Goal: Information Seeking & Learning: Learn about a topic

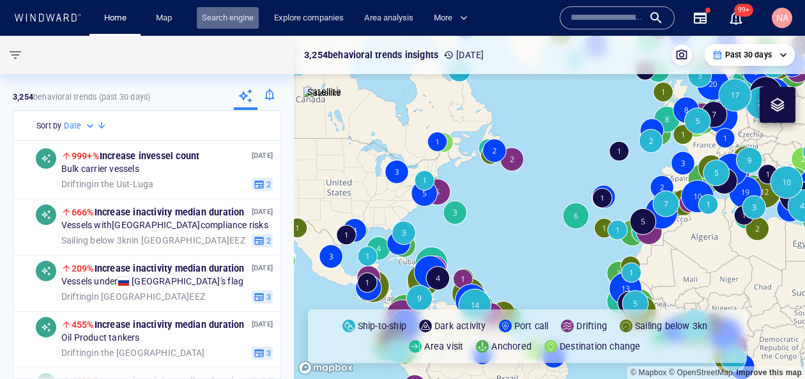
click at [229, 24] on link "Search engine" at bounding box center [228, 18] width 62 height 22
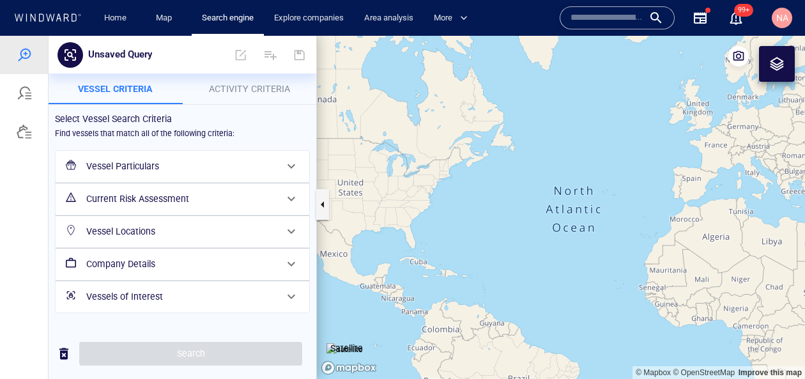
click at [243, 90] on span "Activity Criteria" at bounding box center [249, 89] width 81 height 10
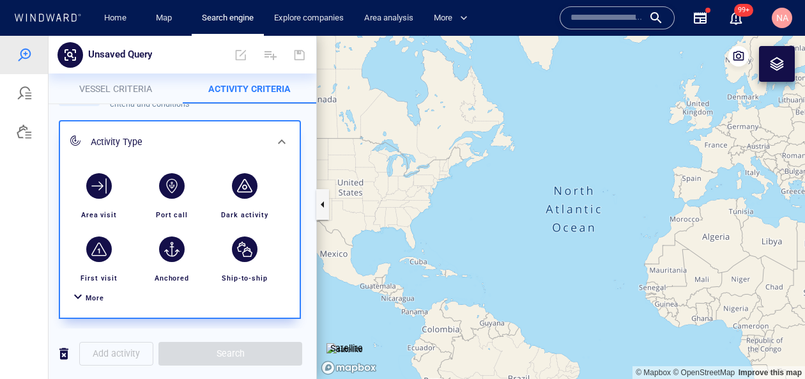
scroll to position [47, 0]
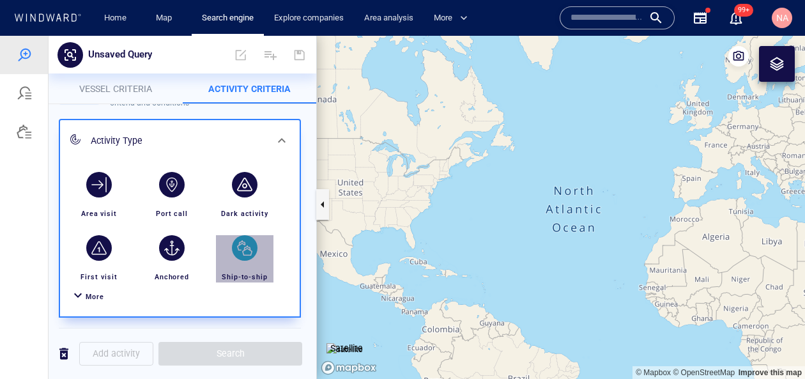
click at [238, 252] on div "button" at bounding box center [245, 248] width 26 height 26
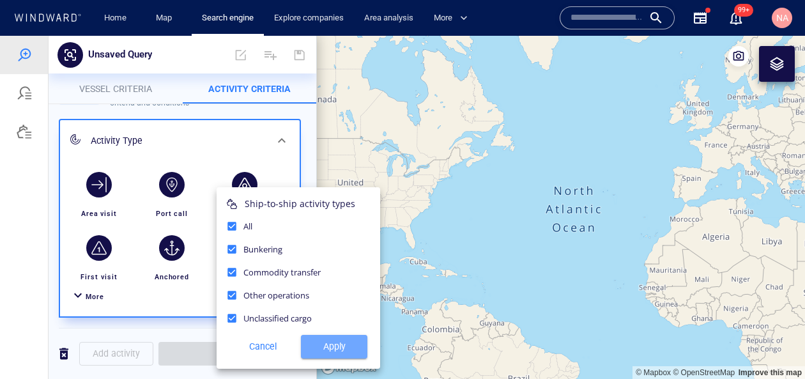
click at [326, 341] on span "Apply" at bounding box center [334, 347] width 46 height 16
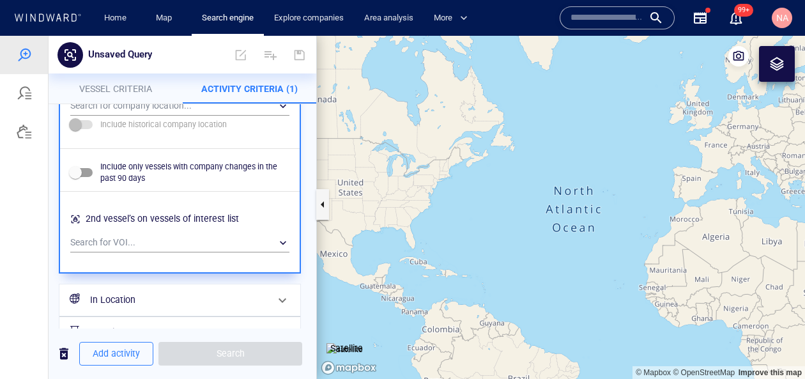
scroll to position [996, 0]
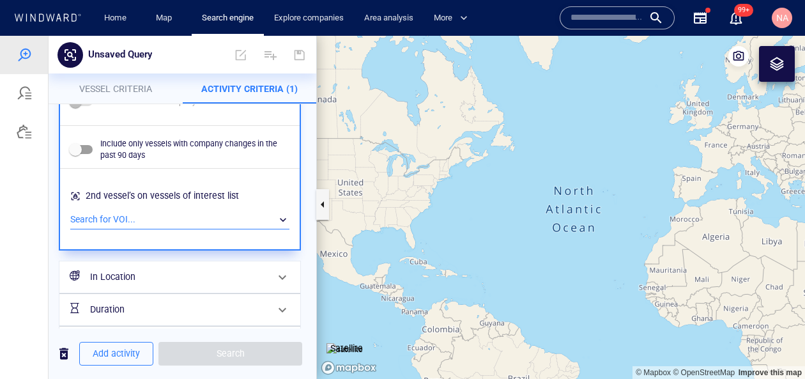
click at [175, 218] on div "​" at bounding box center [179, 219] width 219 height 19
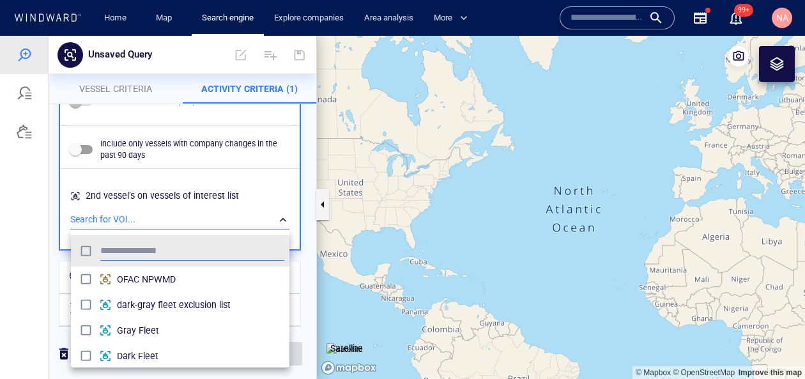
scroll to position [127, 218]
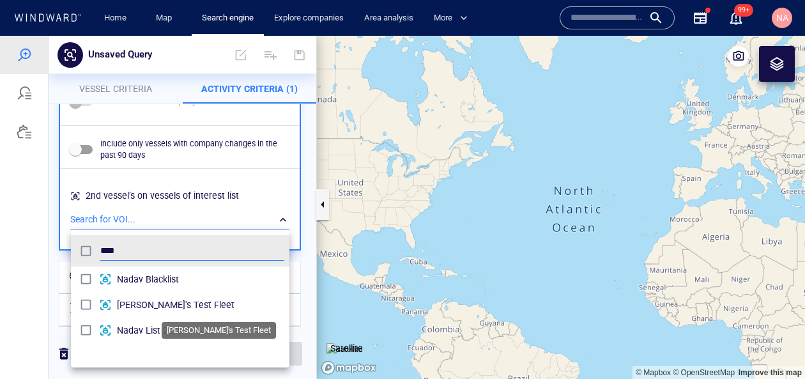
type input "****"
click at [154, 303] on span "[PERSON_NAME]'s Test Fleet" at bounding box center [200, 304] width 167 height 15
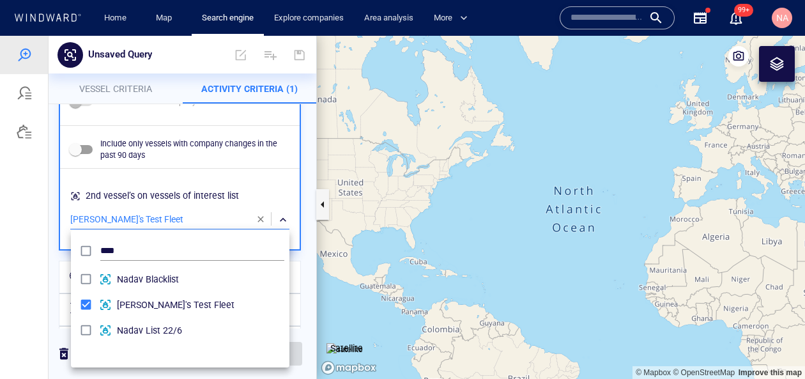
click at [271, 197] on div at bounding box center [402, 207] width 805 height 343
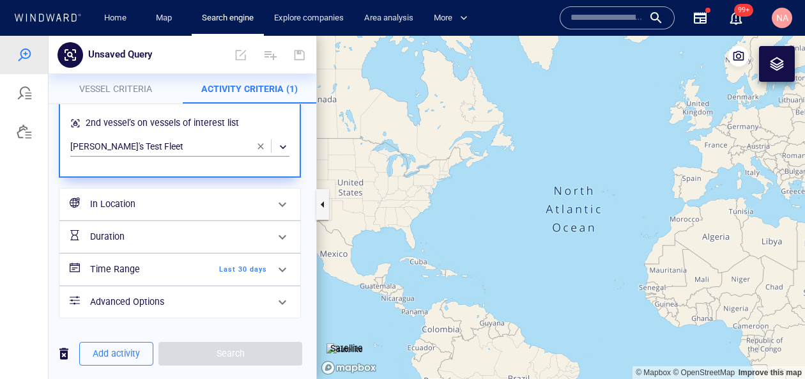
click at [227, 268] on span "Last 30 days" at bounding box center [230, 269] width 73 height 11
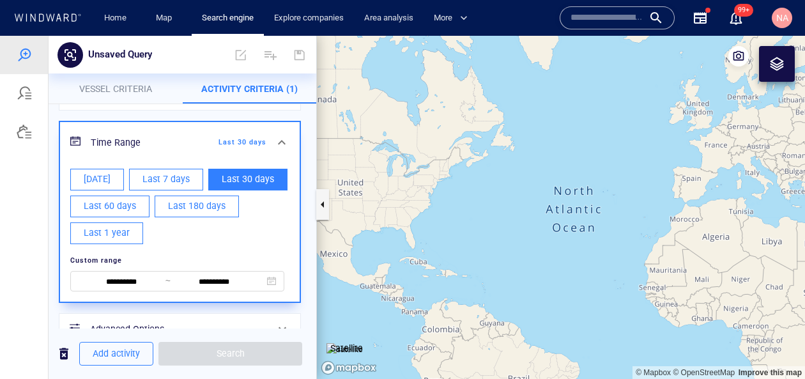
scroll to position [213, 0]
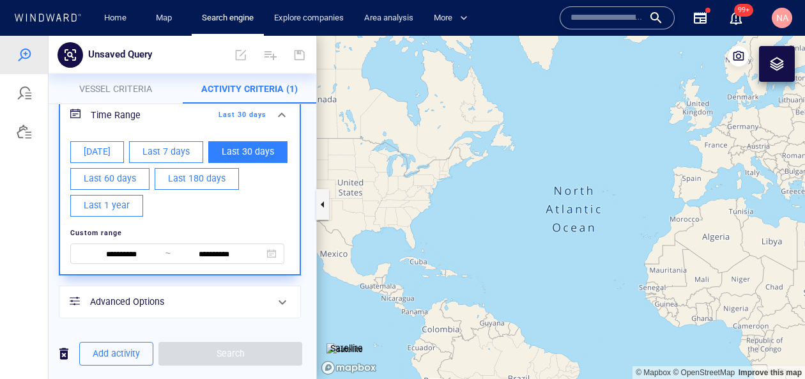
click at [244, 155] on span "Last 30 days" at bounding box center [248, 152] width 52 height 16
click at [309, 198] on div "**********" at bounding box center [182, 110] width 255 height 424
click at [114, 353] on span "Add activity" at bounding box center [116, 354] width 47 height 16
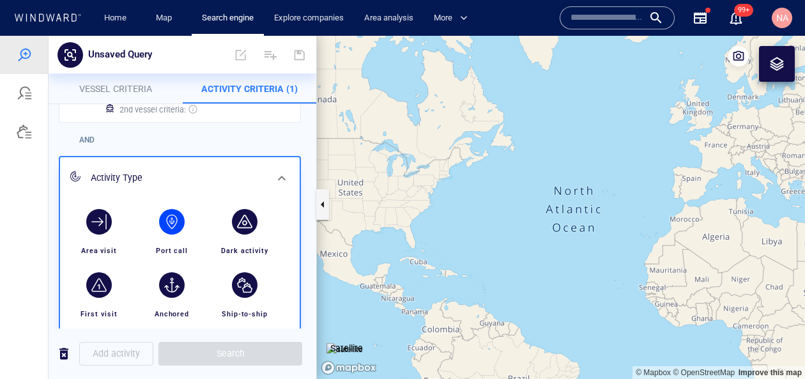
scroll to position [109, 0]
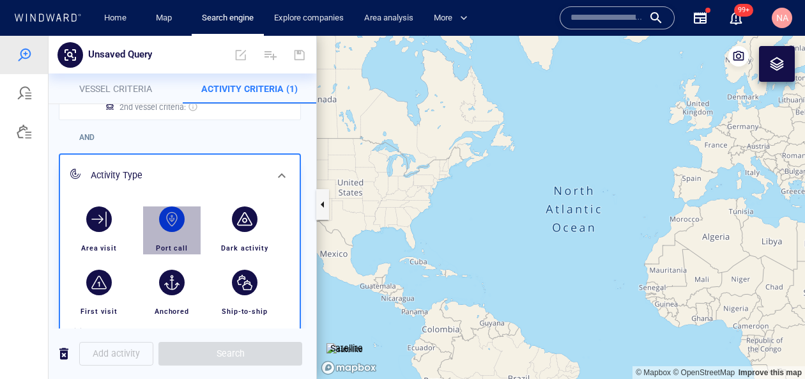
click at [180, 225] on div "button" at bounding box center [172, 219] width 26 height 26
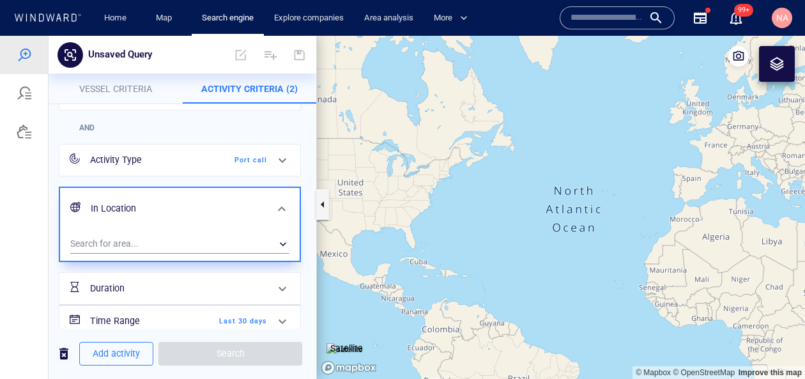
scroll to position [127, 0]
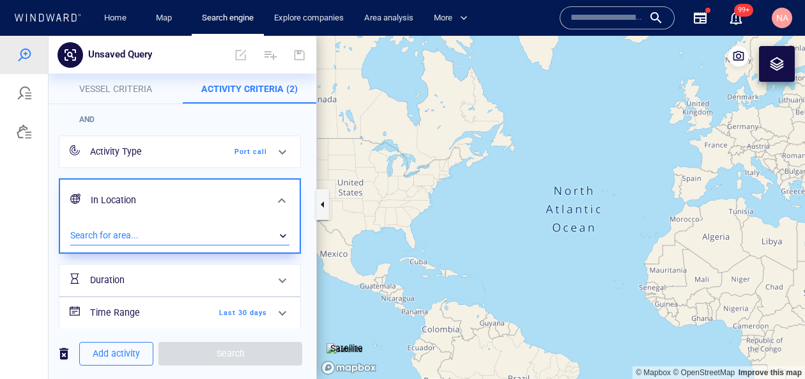
click at [181, 241] on div "​" at bounding box center [179, 235] width 219 height 19
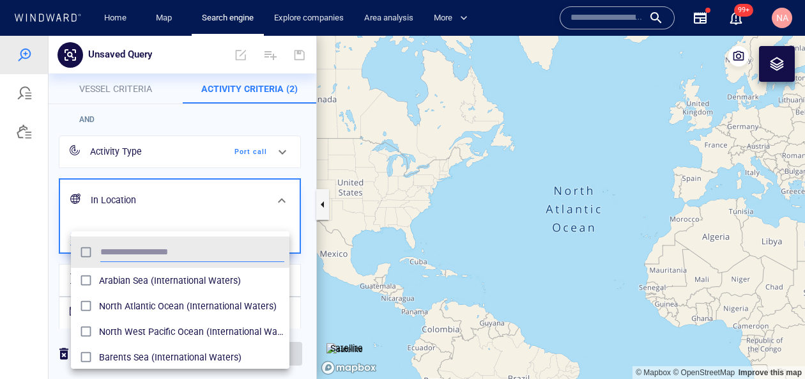
scroll to position [127, 218]
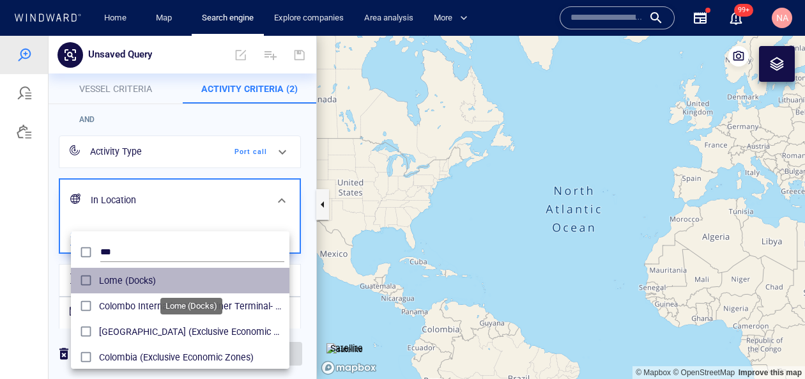
click at [167, 273] on span "Lome (Docks)" at bounding box center [191, 280] width 185 height 15
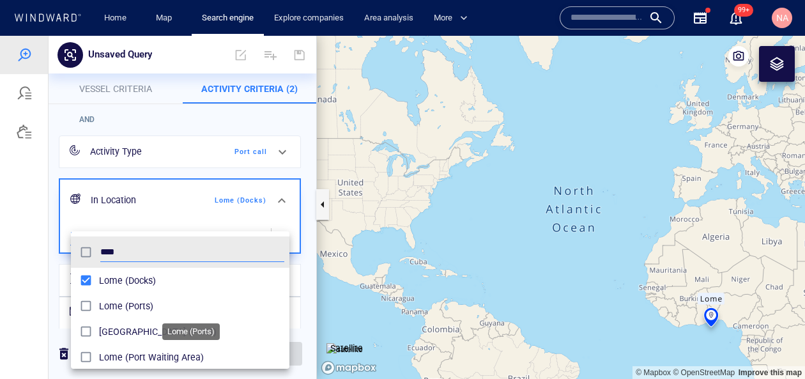
type input "****"
click at [145, 307] on span "Lome (Ports)" at bounding box center [191, 305] width 185 height 15
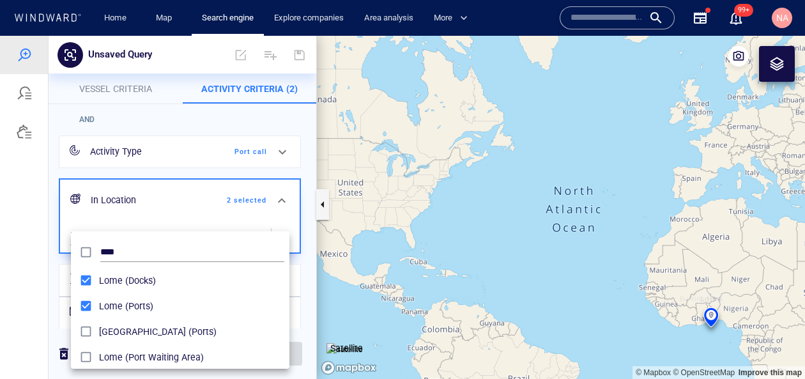
click at [55, 287] on div at bounding box center [402, 207] width 805 height 343
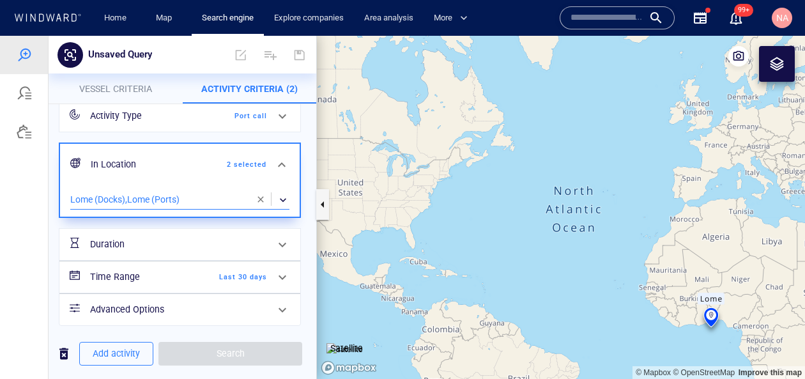
scroll to position [164, 0]
click at [145, 84] on span "Vessel criteria" at bounding box center [115, 89] width 73 height 10
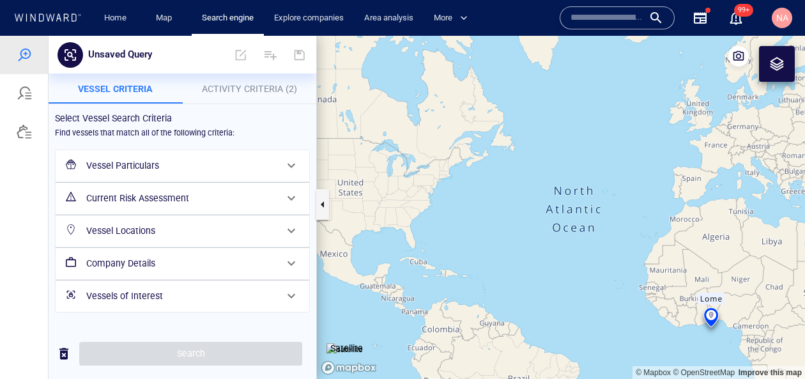
scroll to position [139, 0]
click at [175, 160] on h6 "Vessel Particulars" at bounding box center [181, 166] width 190 height 16
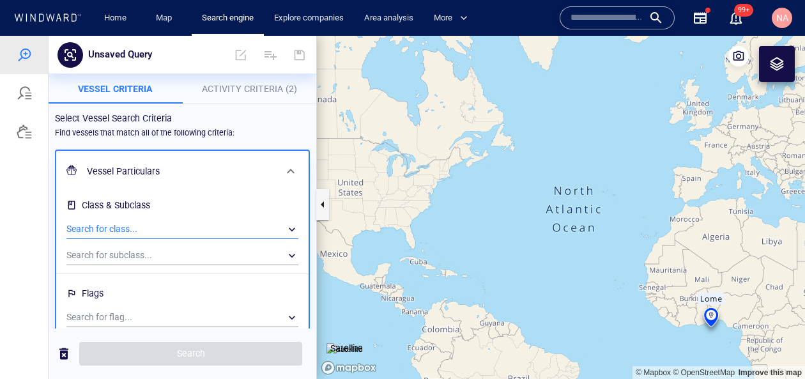
click at [157, 229] on div "​" at bounding box center [182, 229] width 232 height 19
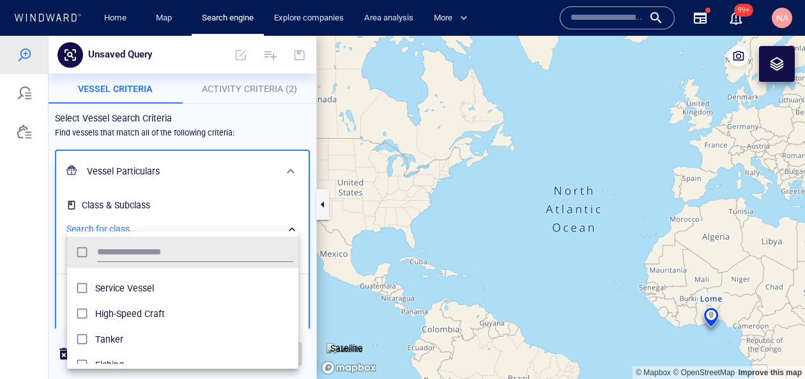
scroll to position [4, 0]
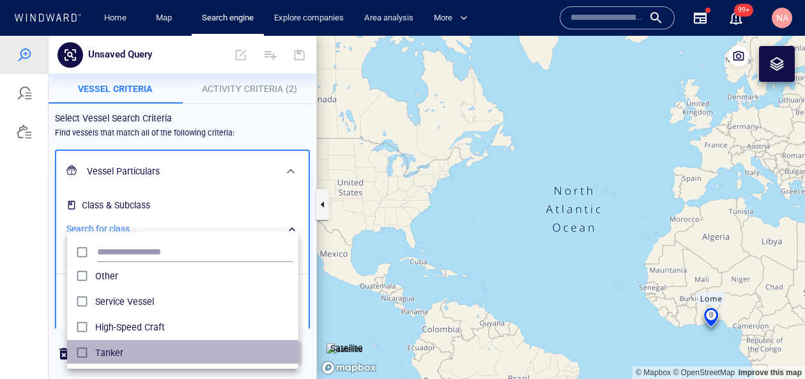
click at [109, 349] on span "Tanker" at bounding box center [194, 352] width 198 height 15
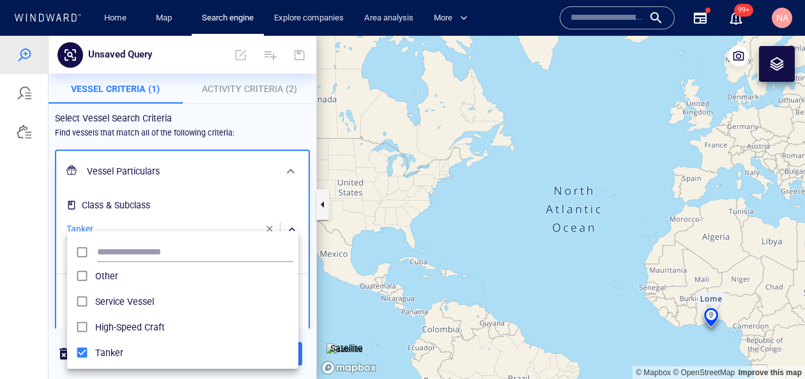
click at [52, 249] on div at bounding box center [402, 207] width 805 height 343
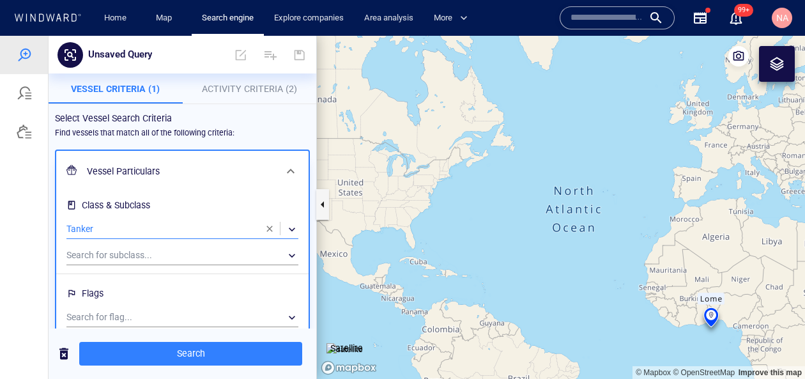
click at [267, 82] on p "Activity Criteria (2)" at bounding box center [249, 88] width 119 height 15
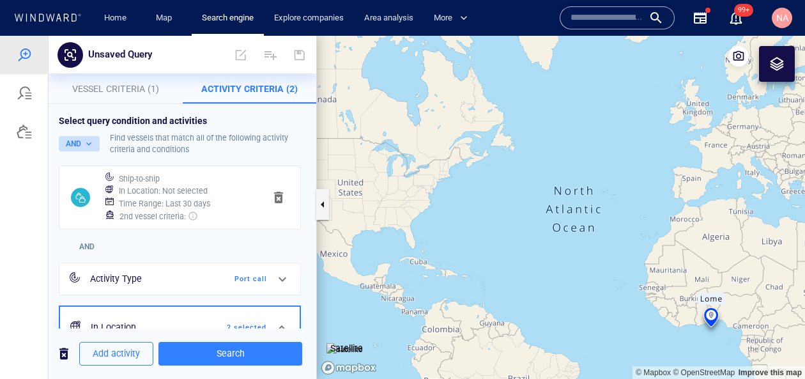
click at [88, 144] on button "AND" at bounding box center [79, 143] width 41 height 15
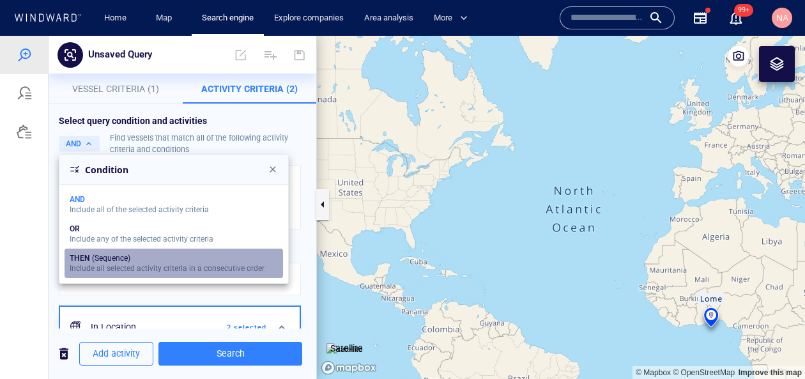
click at [98, 259] on div "THEN (Sequence)" at bounding box center [167, 258] width 195 height 9
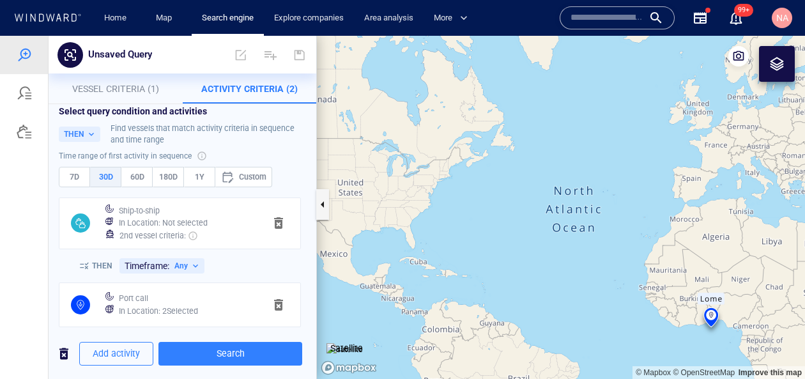
scroll to position [18, 0]
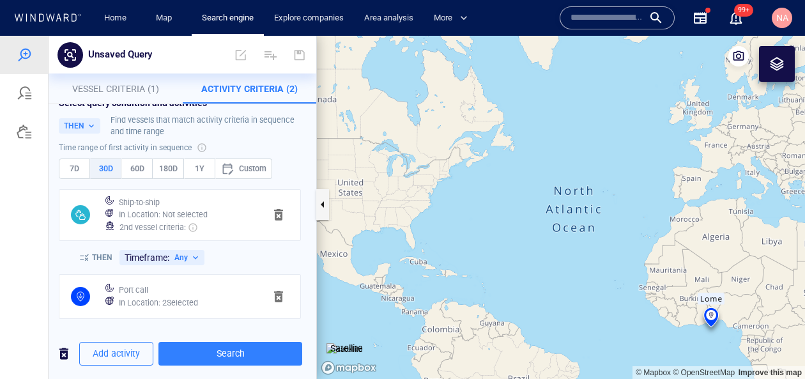
click at [215, 310] on div "In Location : 2 Selected" at bounding box center [186, 303] width 141 height 18
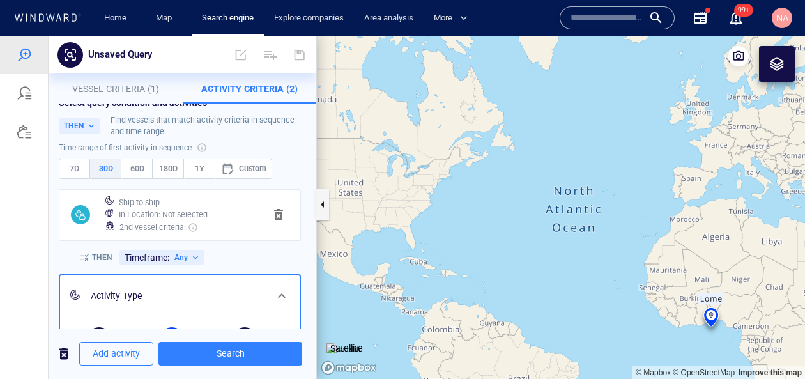
click at [192, 305] on div "Activity Type" at bounding box center [179, 296] width 186 height 26
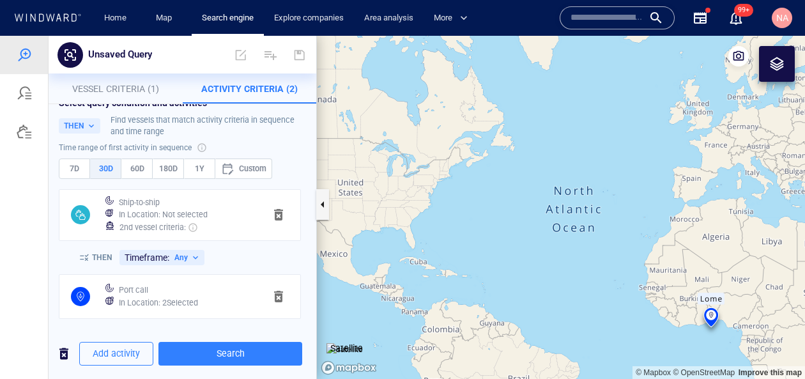
click at [199, 294] on div "In Location : 2 Selected" at bounding box center [186, 303] width 141 height 18
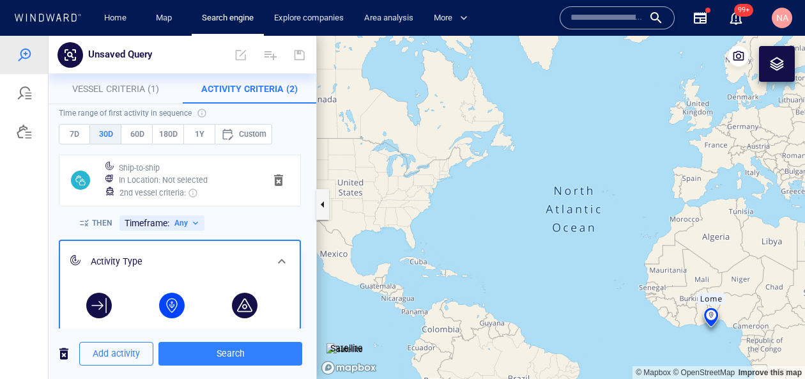
scroll to position [54, 0]
click at [213, 365] on div "Add activity Search" at bounding box center [183, 353] width 268 height 31
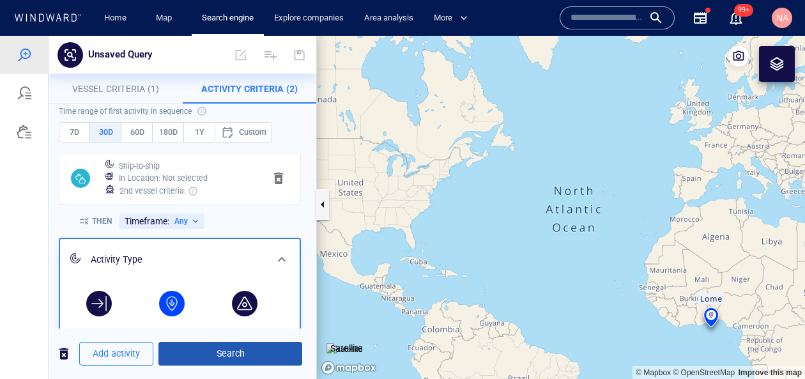
click at [218, 356] on span "Search" at bounding box center [230, 354] width 123 height 16
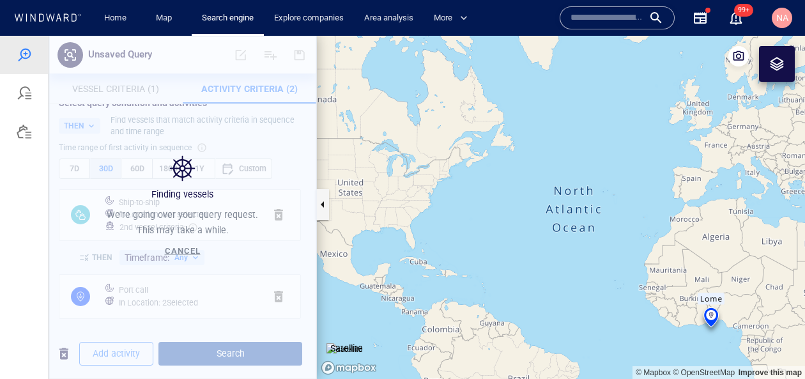
scroll to position [18, 0]
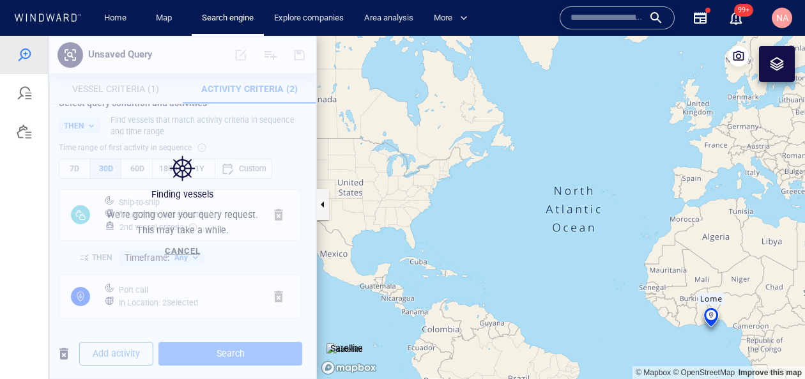
click at [180, 250] on span "Cancel" at bounding box center [183, 251] width 36 height 10
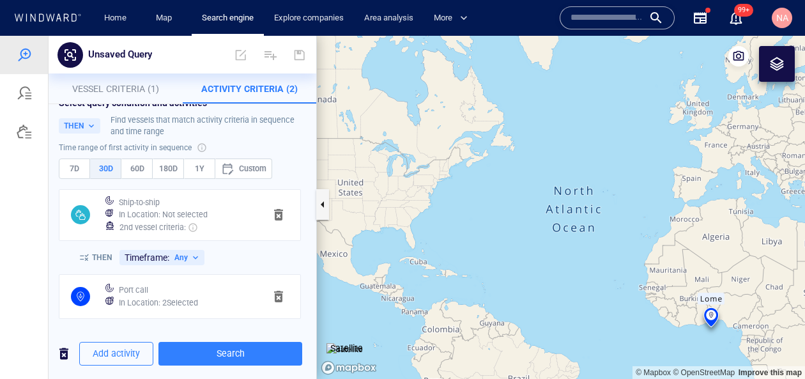
click at [165, 298] on h6 "In Location : 2 Selected" at bounding box center [158, 302] width 79 height 13
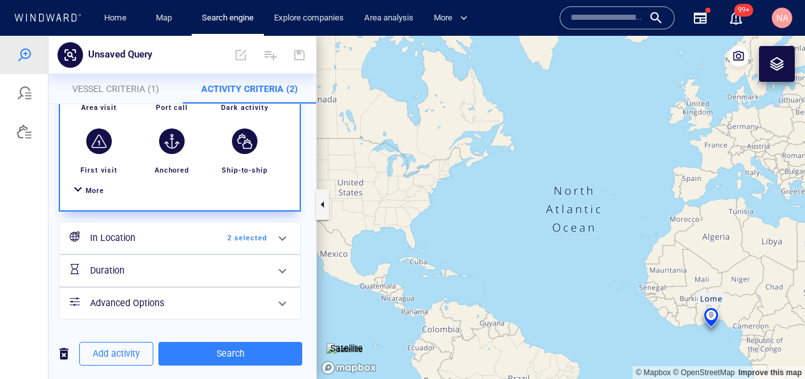
scroll to position [280, 0]
click at [247, 243] on div "In Location 2 selected" at bounding box center [178, 237] width 187 height 26
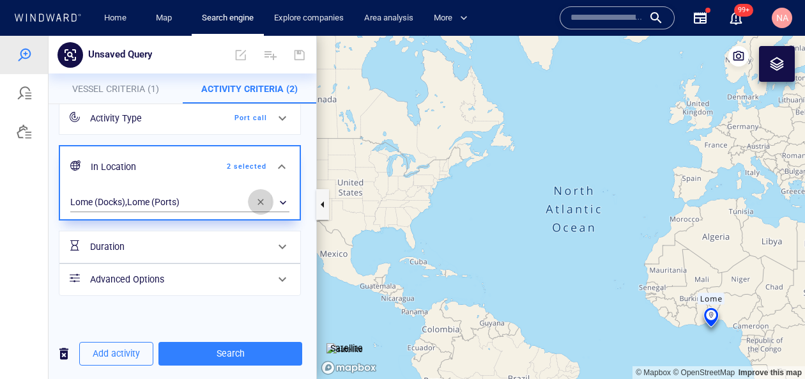
click at [262, 203] on span "button" at bounding box center [261, 202] width 10 height 10
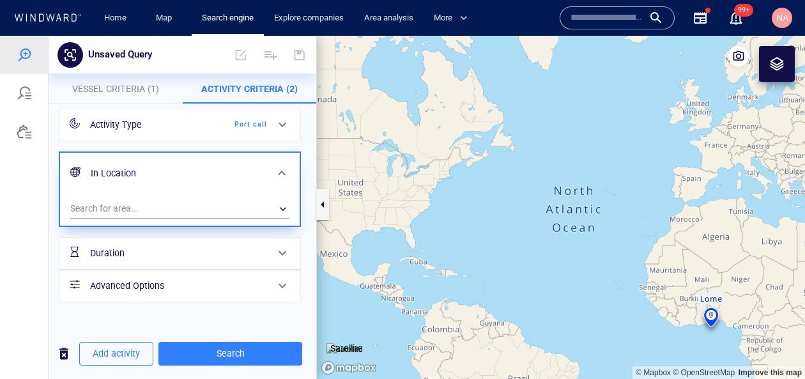
scroll to position [183, 0]
click at [169, 324] on div "Select query condition and activities THEN Find vessels that match activity cri…" at bounding box center [183, 125] width 268 height 408
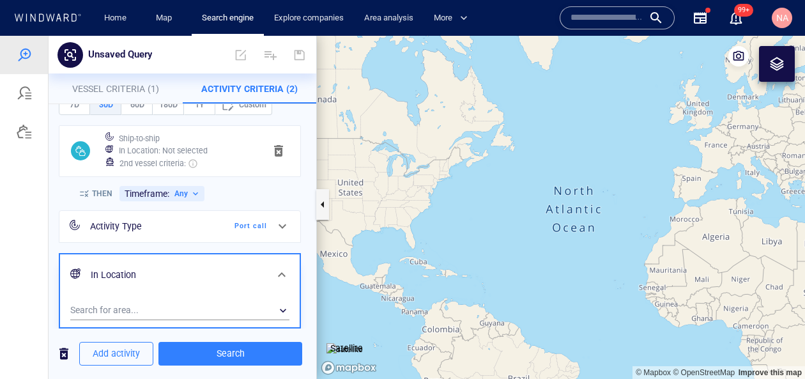
scroll to position [0, 0]
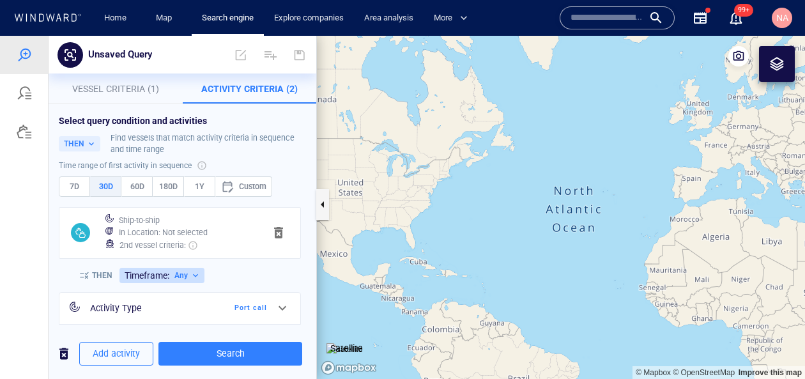
click at [175, 280] on button "Timeframe: Any" at bounding box center [161, 275] width 85 height 15
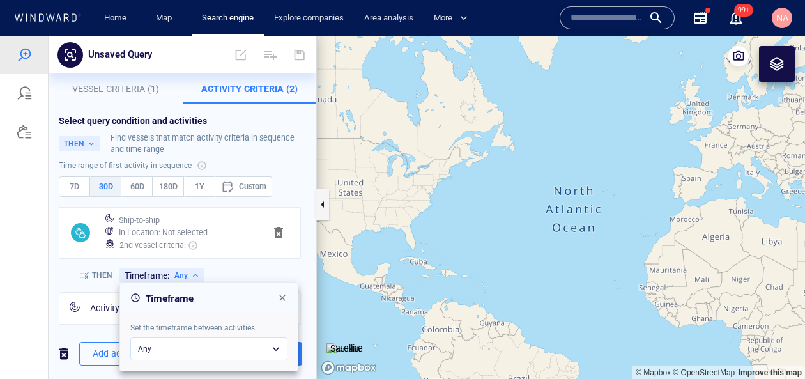
click at [170, 359] on div "Any" at bounding box center [208, 348] width 157 height 23
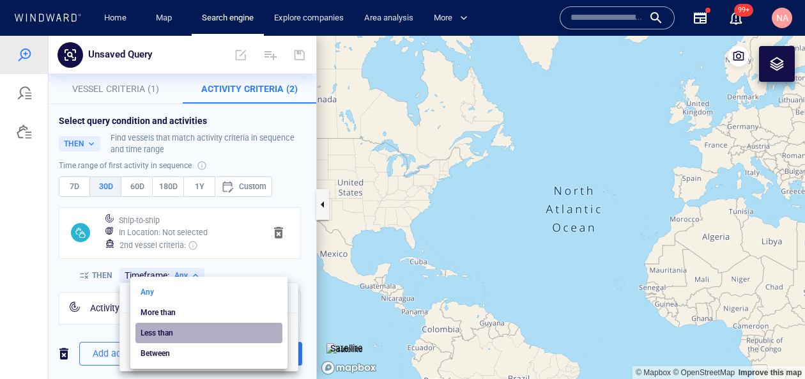
click at [179, 326] on li "Less than" at bounding box center [208, 333] width 147 height 20
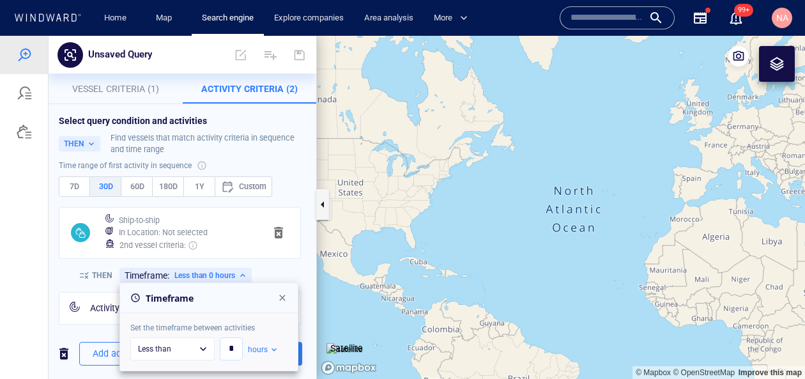
click at [224, 346] on input "*" at bounding box center [231, 349] width 23 height 16
type input "*"
click at [268, 349] on div "hours" at bounding box center [263, 349] width 31 height 11
click at [268, 353] on li "days" at bounding box center [268, 353] width 30 height 20
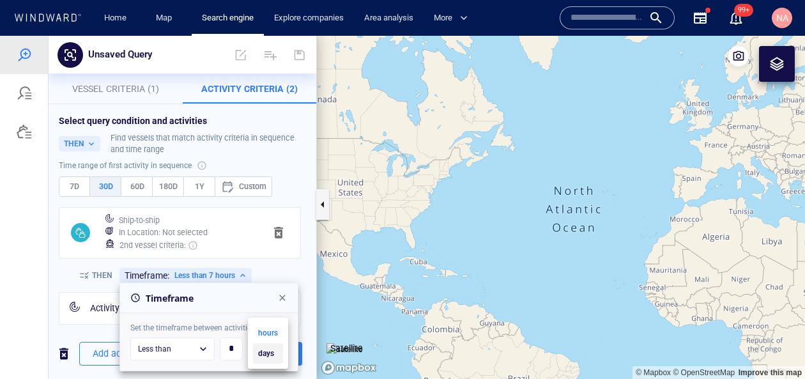
type input "***"
click at [303, 273] on div at bounding box center [402, 207] width 805 height 343
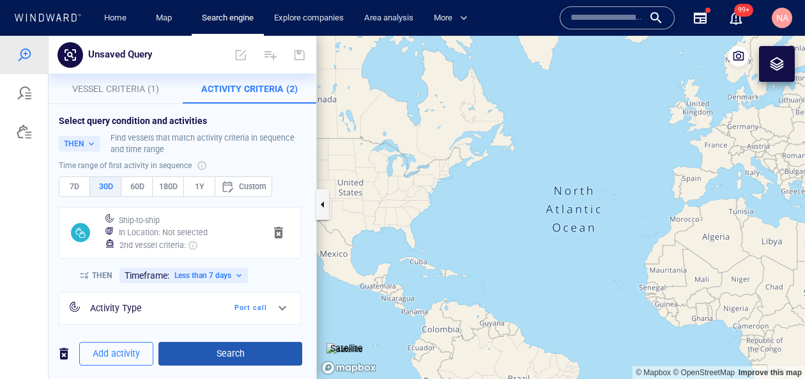
click at [282, 355] on span "Search" at bounding box center [230, 354] width 123 height 16
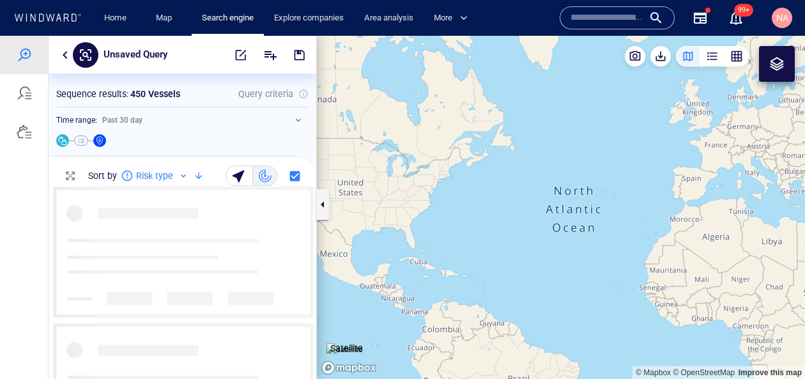
scroll to position [192, 268]
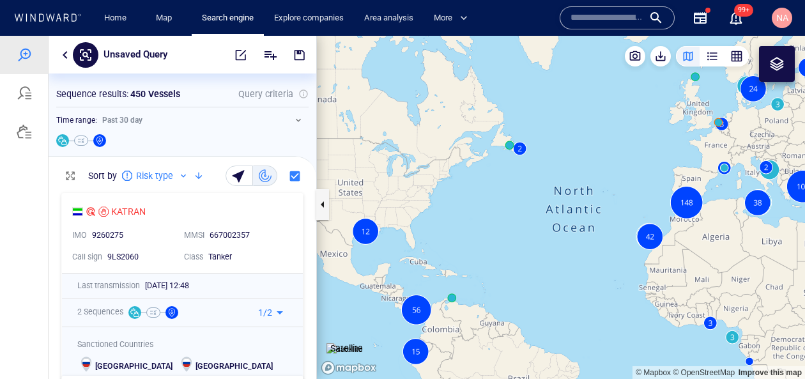
click at [745, 59] on button "button" at bounding box center [736, 56] width 24 height 20
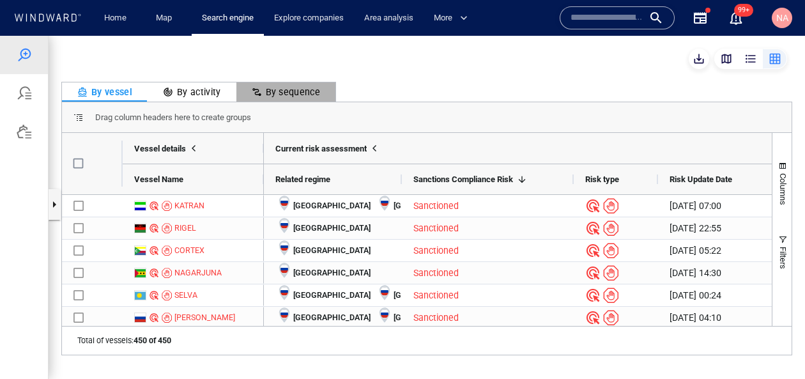
click at [272, 89] on div "By sequence" at bounding box center [286, 91] width 69 height 15
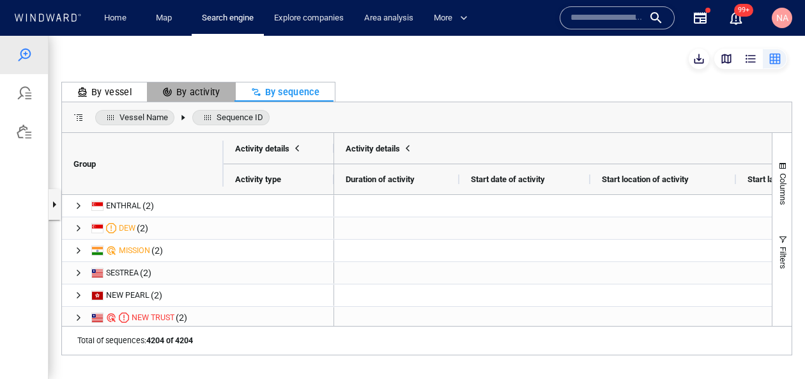
click at [191, 99] on div "By activity" at bounding box center [191, 91] width 58 height 15
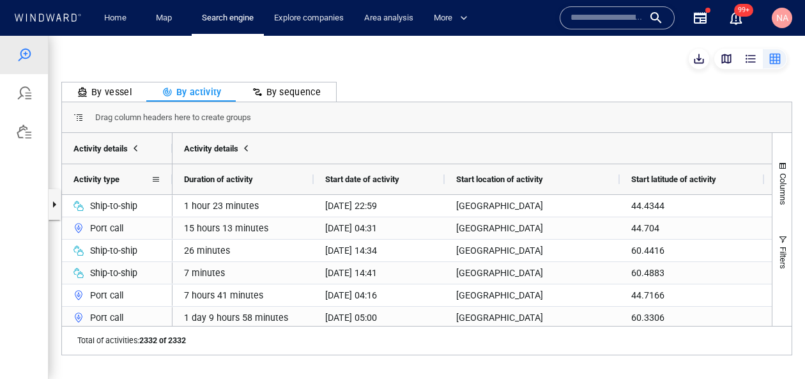
click at [119, 181] on span "Activity type" at bounding box center [96, 179] width 46 height 10
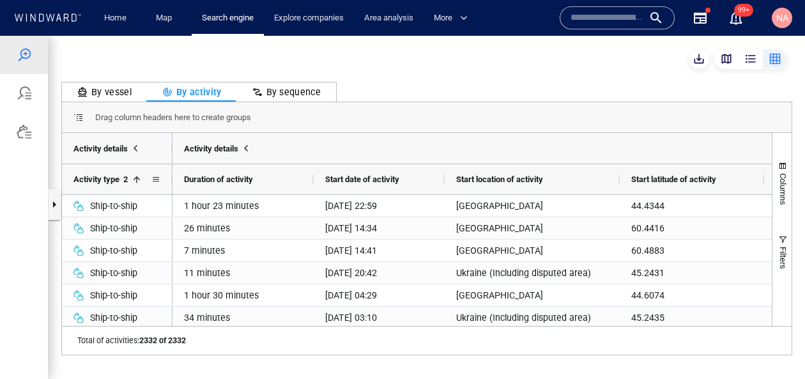
click at [136, 182] on span at bounding box center [135, 179] width 14 height 10
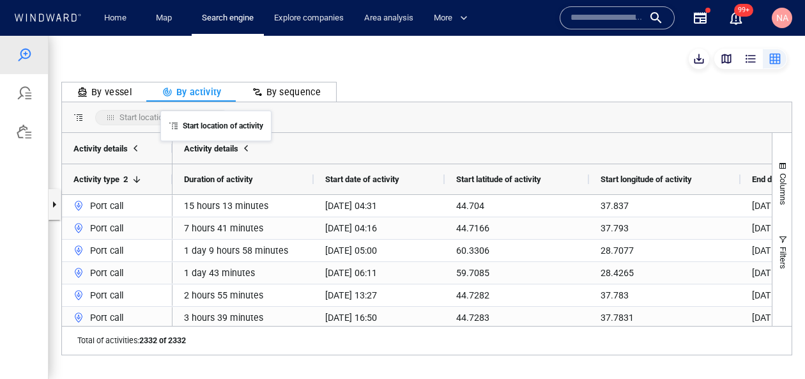
drag, startPoint x: 509, startPoint y: 185, endPoint x: 167, endPoint y: 118, distance: 348.8
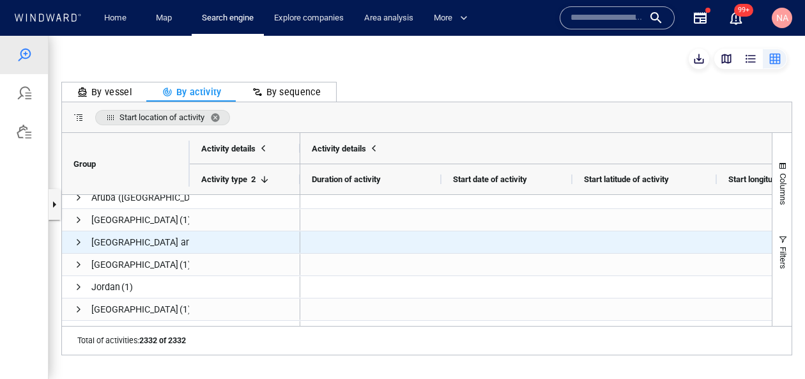
scroll to position [0, 0]
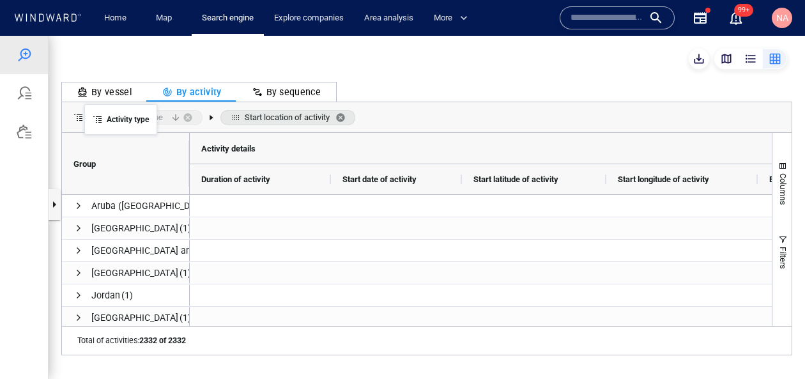
drag, startPoint x: 231, startPoint y: 179, endPoint x: 91, endPoint y: 112, distance: 155.5
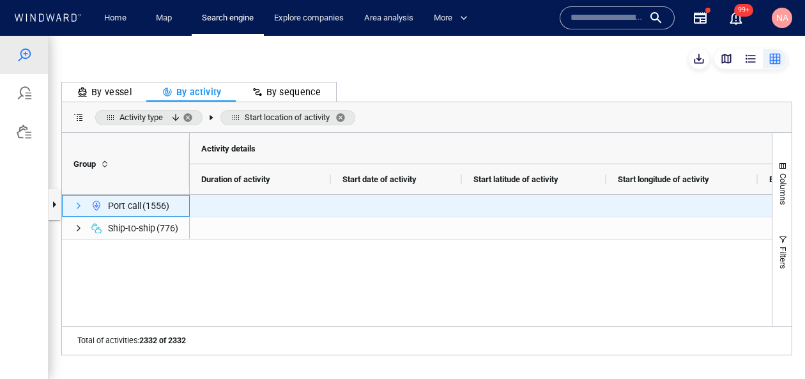
click at [79, 206] on span "Press SPACE to select this row." at bounding box center [78, 206] width 10 height 10
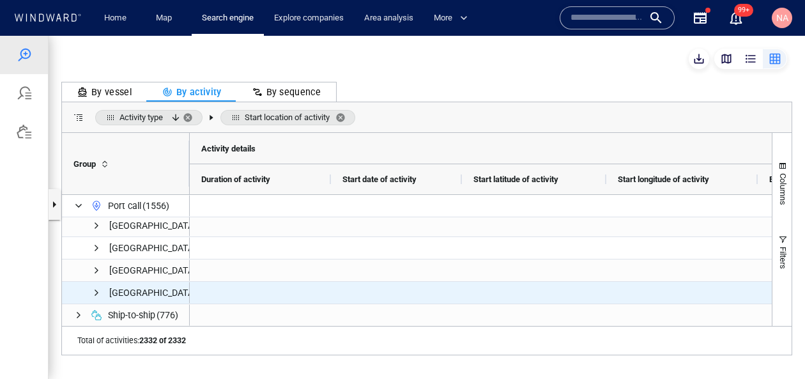
click at [123, 285] on span "[GEOGRAPHIC_DATA]" at bounding box center [152, 292] width 87 height 15
click at [98, 291] on span "Press SPACE to select this row." at bounding box center [96, 292] width 10 height 10
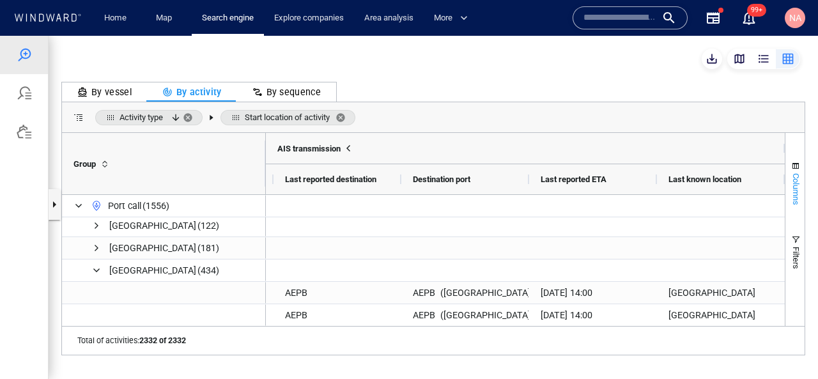
click at [792, 180] on span "Columns" at bounding box center [796, 189] width 10 height 32
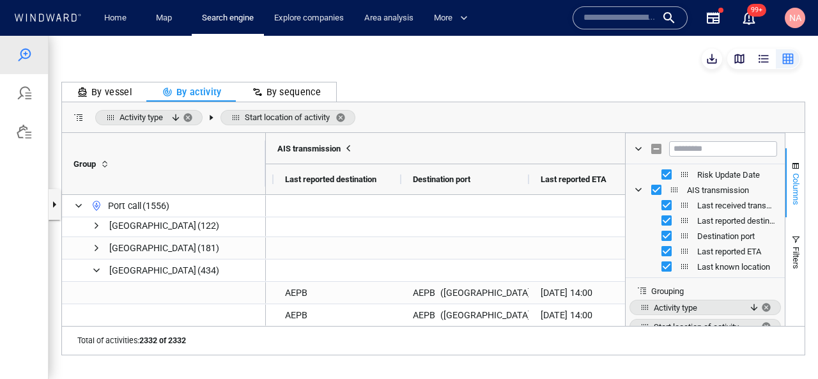
click at [797, 185] on span "Columns" at bounding box center [796, 189] width 10 height 32
